Goal: Communication & Community: Answer question/provide support

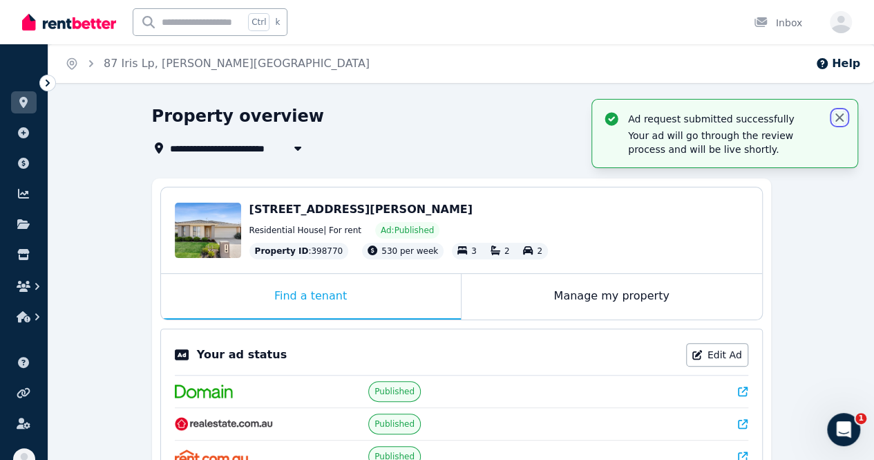
click at [841, 112] on icon "button" at bounding box center [840, 118] width 14 height 14
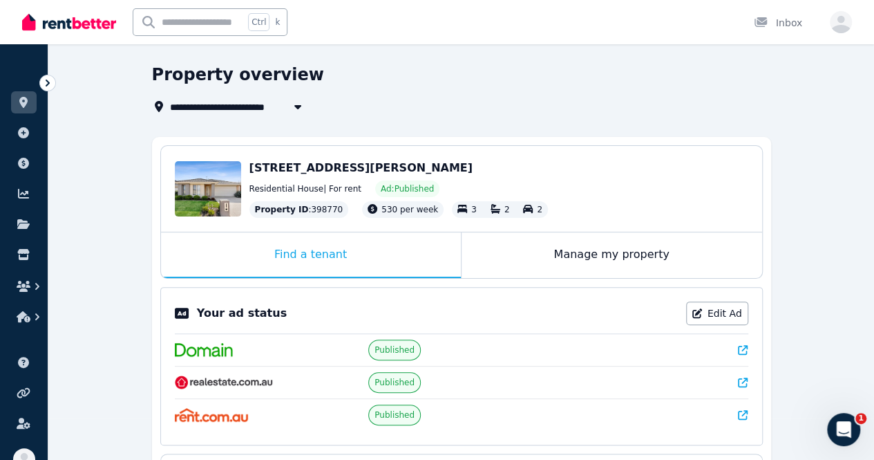
scroll to position [69, 0]
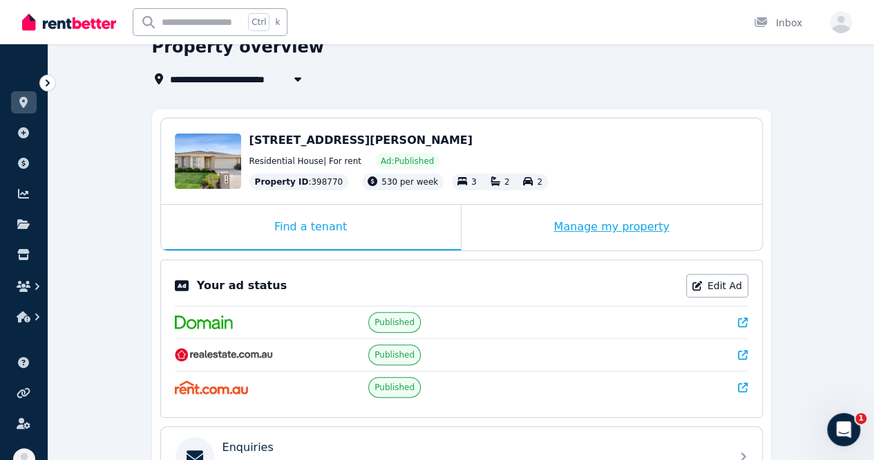
click at [568, 243] on div "Manage my property" at bounding box center [612, 228] width 301 height 46
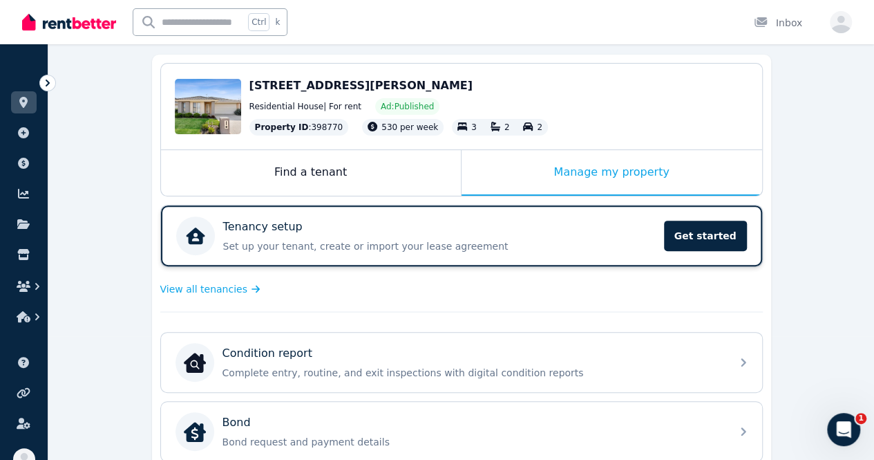
scroll to position [277, 0]
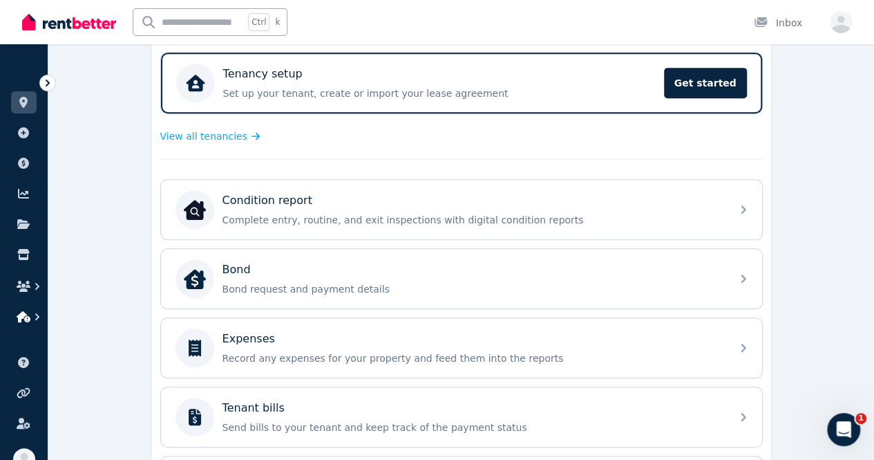
click at [25, 312] on icon "button" at bounding box center [24, 316] width 14 height 11
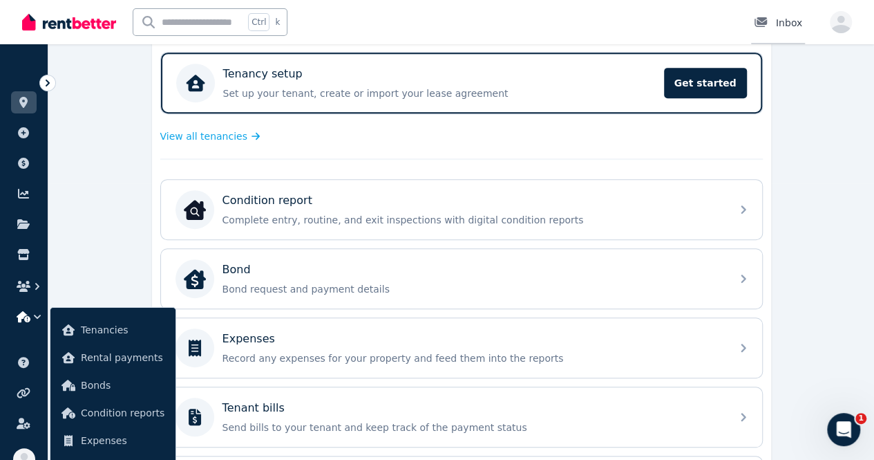
click at [764, 17] on div at bounding box center [765, 23] width 22 height 14
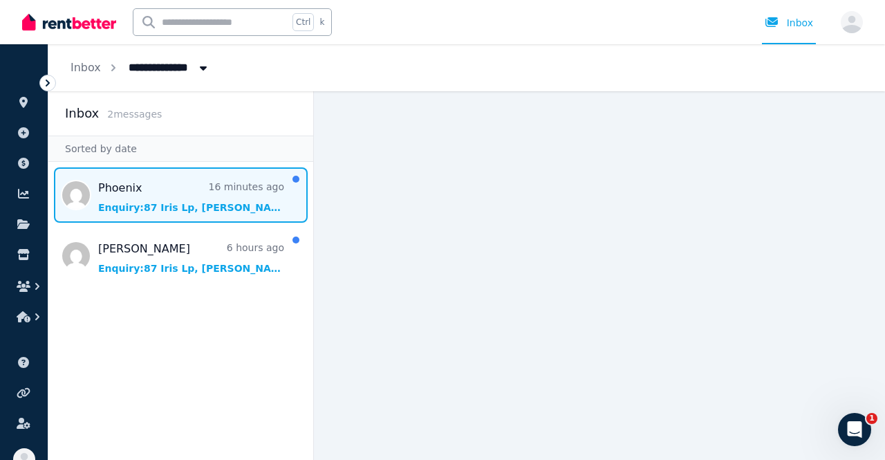
click at [142, 214] on span "Message list" at bounding box center [180, 194] width 265 height 55
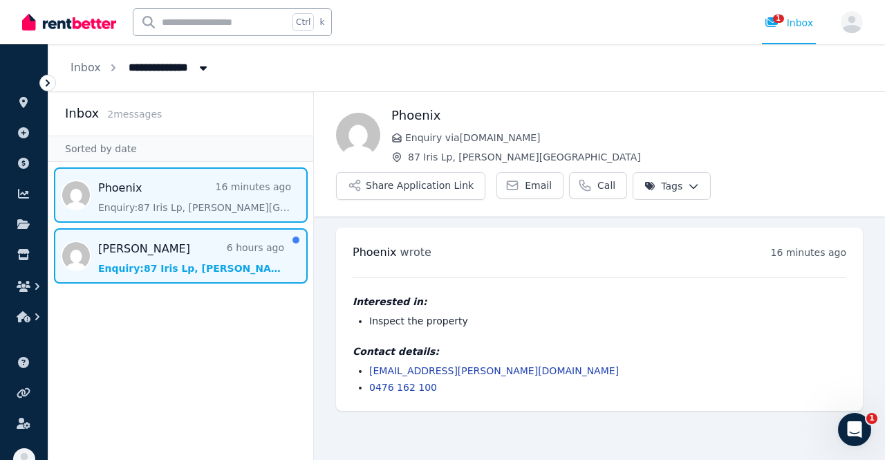
click at [133, 254] on span "Message list" at bounding box center [180, 255] width 265 height 55
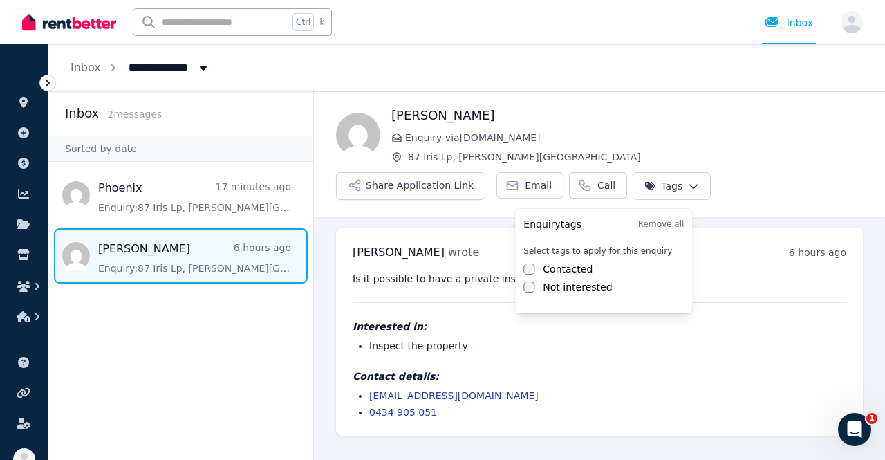
click at [689, 183] on html "**********" at bounding box center [442, 230] width 885 height 460
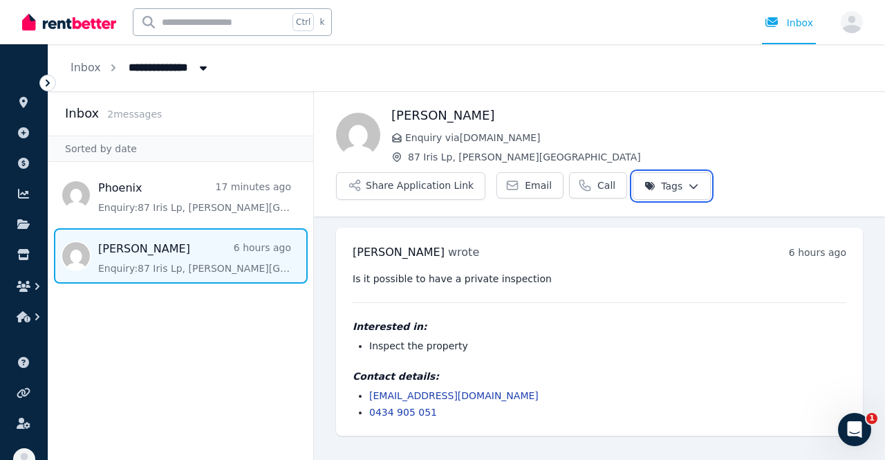
click at [740, 174] on html "**********" at bounding box center [442, 230] width 885 height 460
click at [846, 430] on icon "Open Intercom Messenger" at bounding box center [852, 427] width 23 height 23
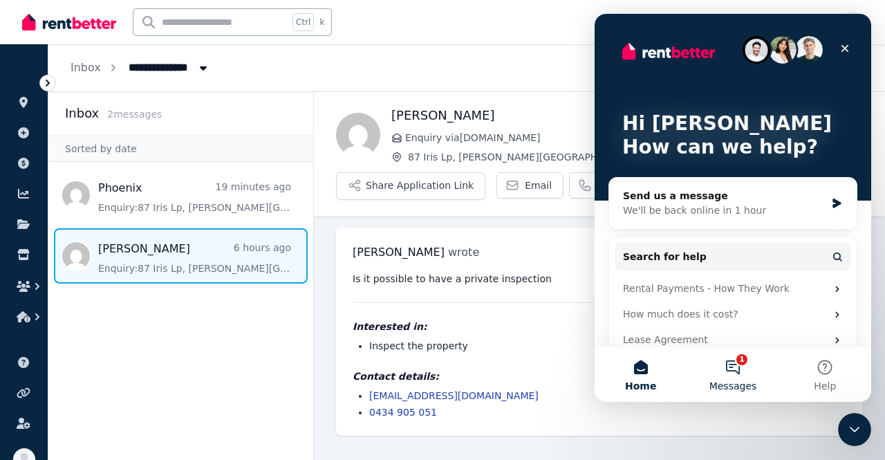
click at [743, 366] on button "1 Messages" at bounding box center [732, 373] width 92 height 55
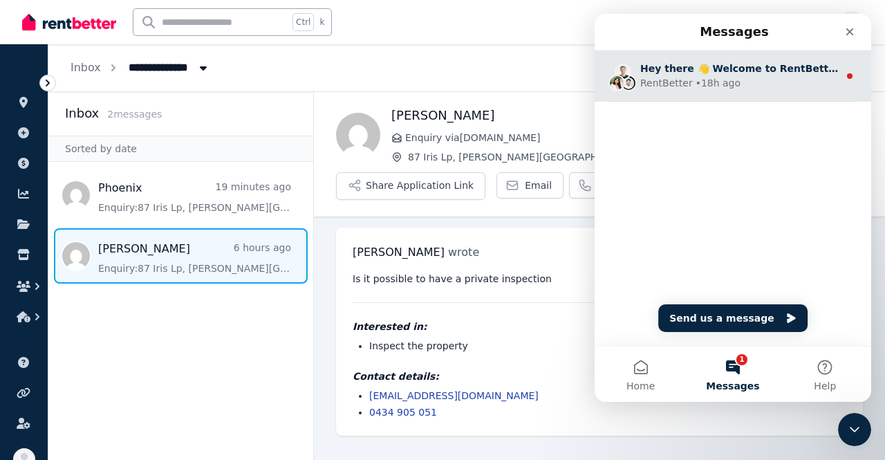
click at [805, 91] on div "Hey there 👋 Welcome to RentBetter! On RentBetter, taking control and managing y…" at bounding box center [733, 75] width 277 height 51
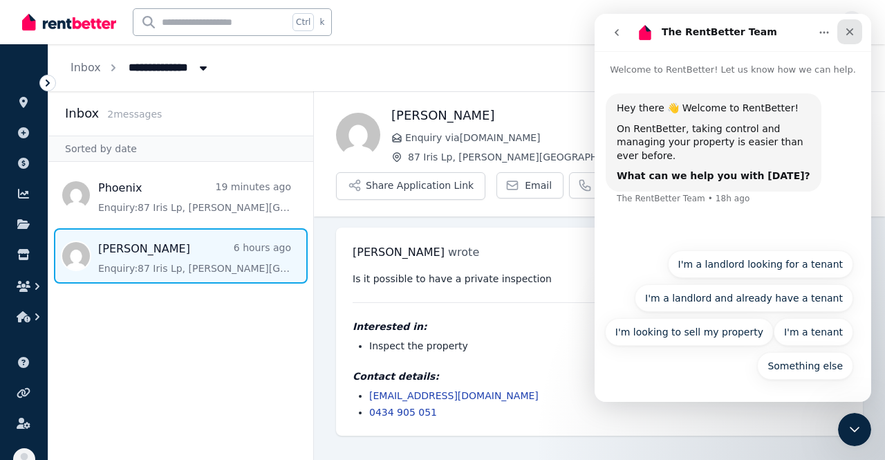
click at [852, 30] on icon "Close" at bounding box center [849, 31] width 11 height 11
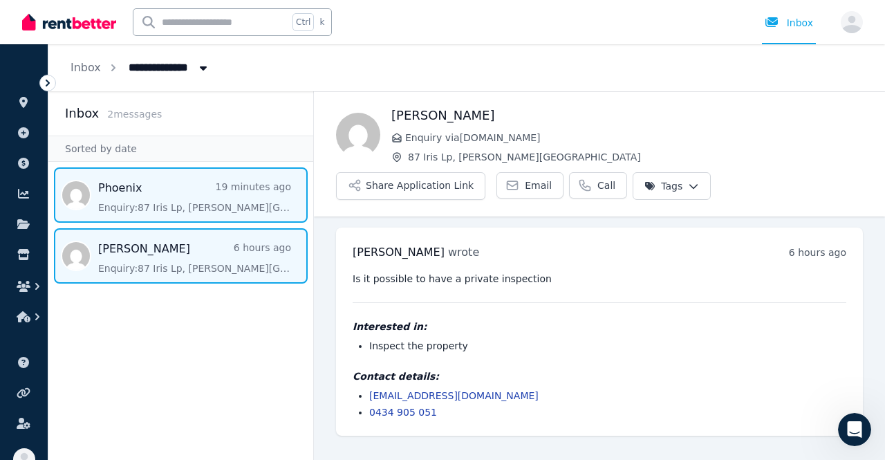
click at [172, 197] on span "Message list" at bounding box center [180, 194] width 265 height 55
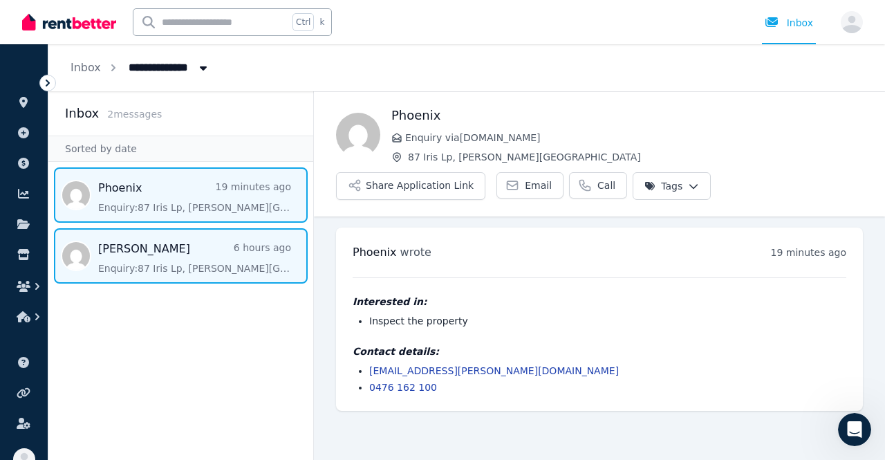
click at [173, 259] on span "Message list" at bounding box center [180, 255] width 265 height 55
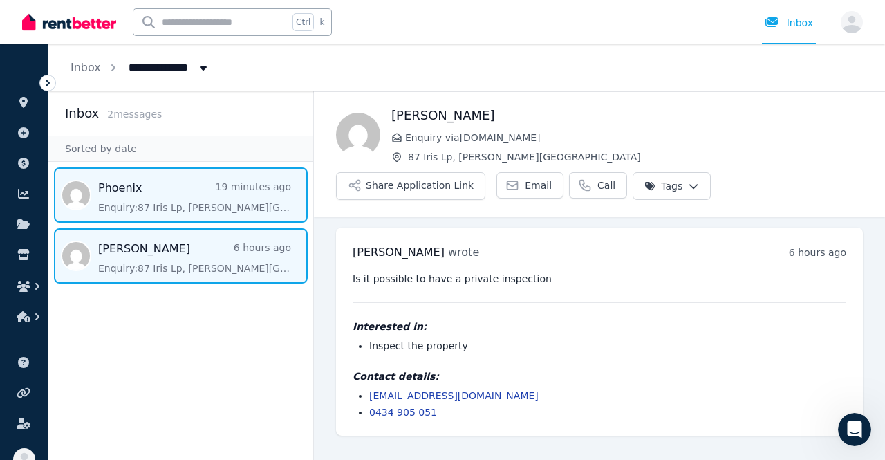
click at [202, 186] on span "Message list" at bounding box center [180, 194] width 265 height 55
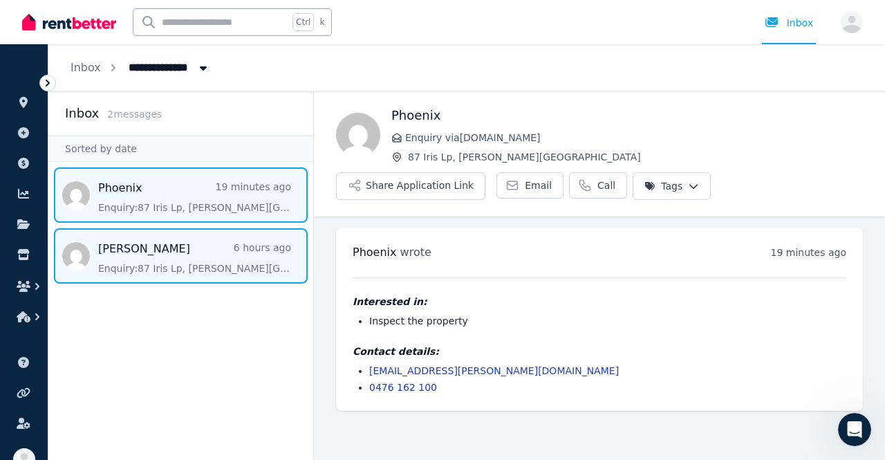
click at [183, 258] on span "Message list" at bounding box center [180, 255] width 265 height 55
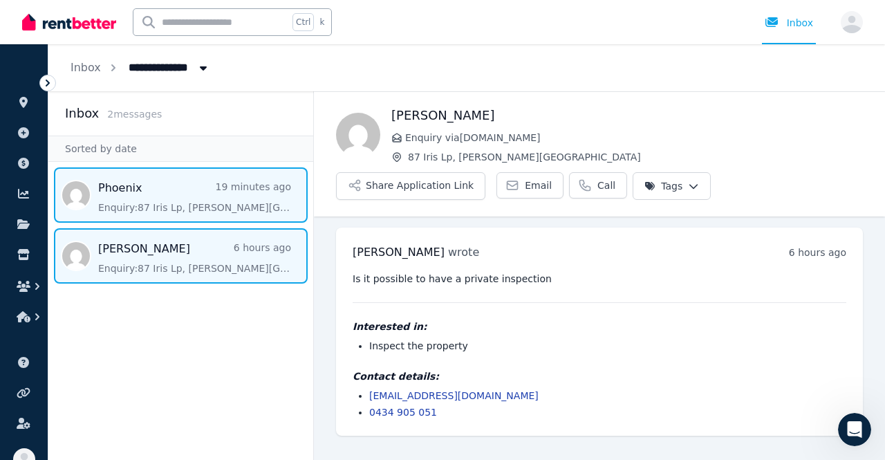
click at [194, 193] on span "Message list" at bounding box center [180, 194] width 265 height 55
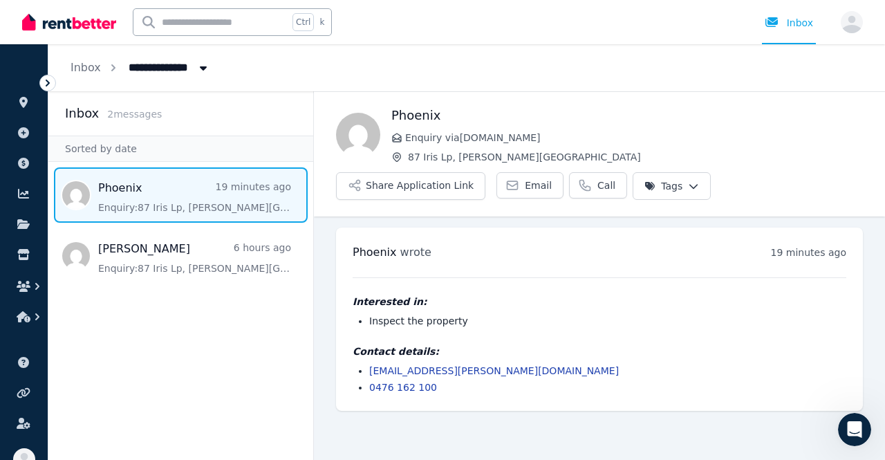
click at [455, 272] on div "Phoenix wrote 19 minutes ago 7:46 am [DATE][DATE] Interested in: Inspect the pr…" at bounding box center [599, 318] width 527 height 183
click at [525, 199] on div "Email Call" at bounding box center [561, 186] width 131 height 28
click at [525, 185] on span "Email" at bounding box center [538, 185] width 27 height 14
click at [686, 288] on div "Interested in: Inspect the property Contact details: [EMAIL_ADDRESS][PERSON_NAM…" at bounding box center [600, 335] width 494 height 117
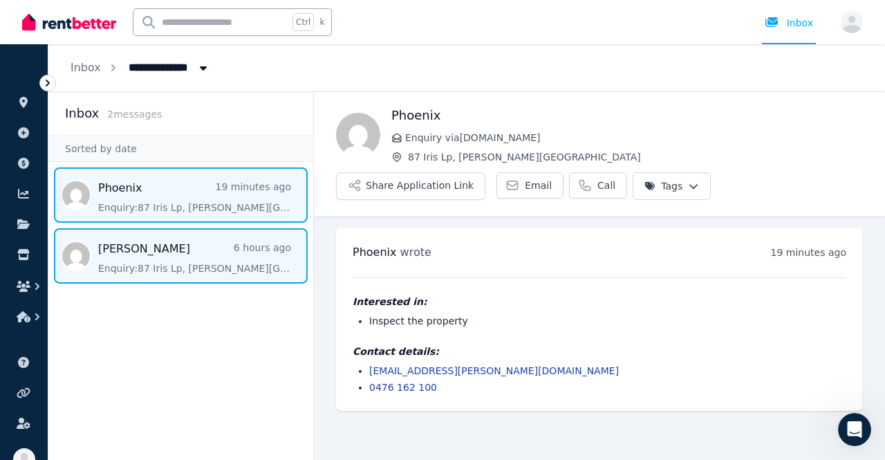
click at [120, 267] on span "Message list" at bounding box center [180, 255] width 265 height 55
